Goal: Navigation & Orientation: Find specific page/section

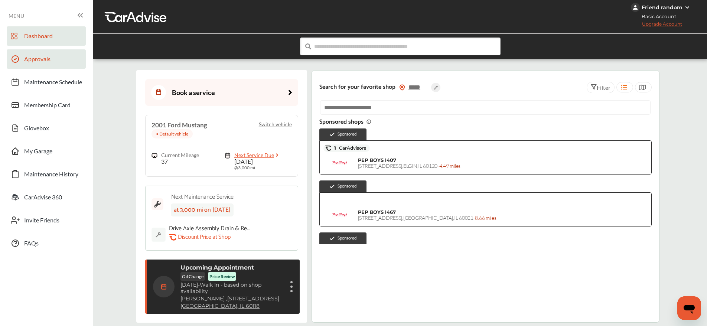
click at [34, 64] on span "Approvals" at bounding box center [37, 60] width 26 height 10
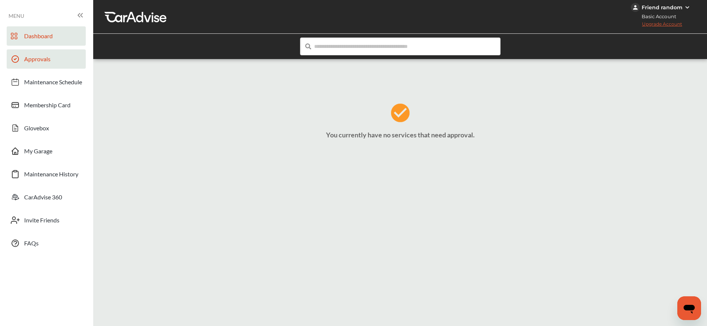
click at [37, 38] on span "Dashboard" at bounding box center [38, 37] width 29 height 10
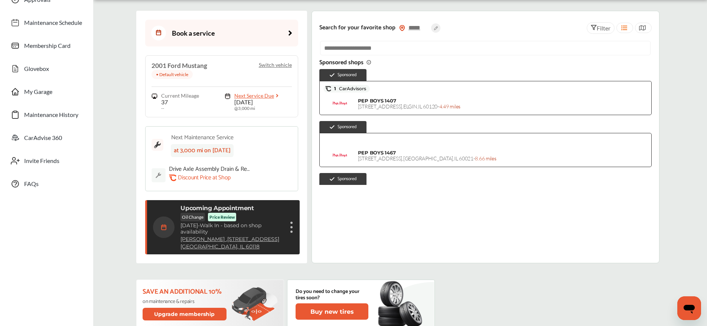
scroll to position [71, 0]
